Goal: Task Accomplishment & Management: Use online tool/utility

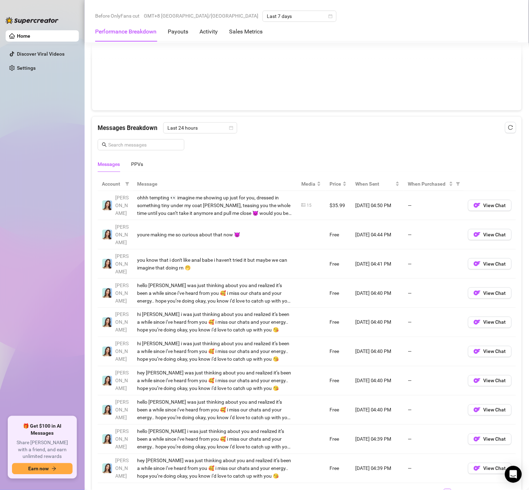
scroll to position [558, 0]
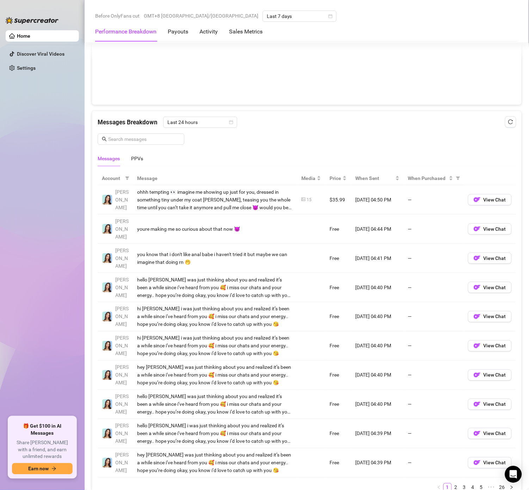
click at [143, 163] on div "Messages PPVs" at bounding box center [307, 158] width 418 height 16
click at [140, 161] on div "PPVs" at bounding box center [137, 159] width 12 height 8
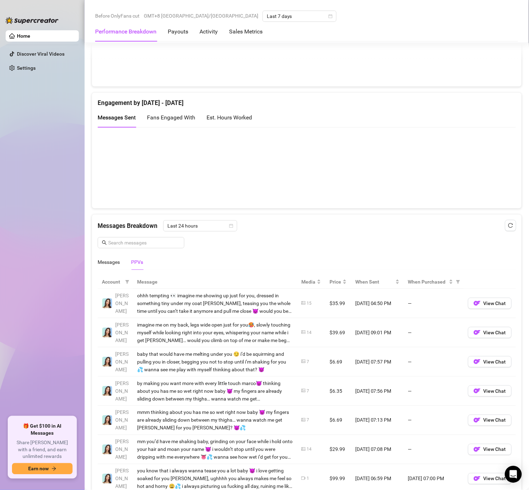
scroll to position [457, 0]
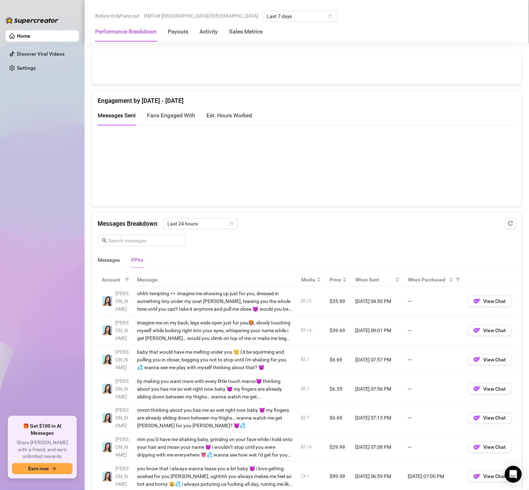
click at [138, 262] on div "Tab 2 of 2 PPVs" at bounding box center [137, 260] width 12 height 8
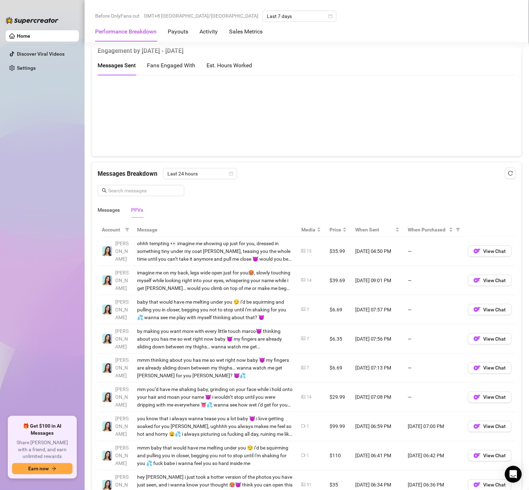
scroll to position [507, 0]
click at [483, 253] on span "View Chat" at bounding box center [494, 251] width 23 height 6
